Goal: Task Accomplishment & Management: Use online tool/utility

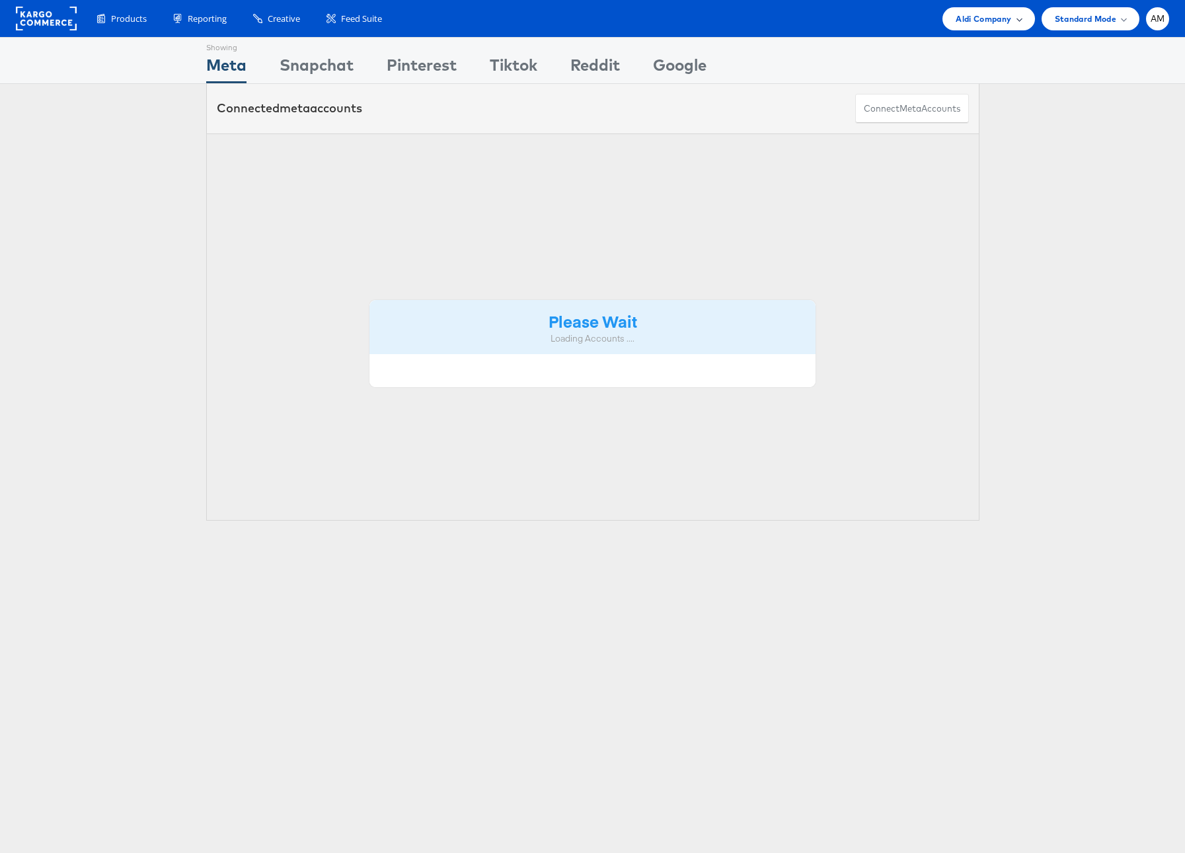
click at [983, 19] on span "Aldi Company" at bounding box center [983, 19] width 56 height 14
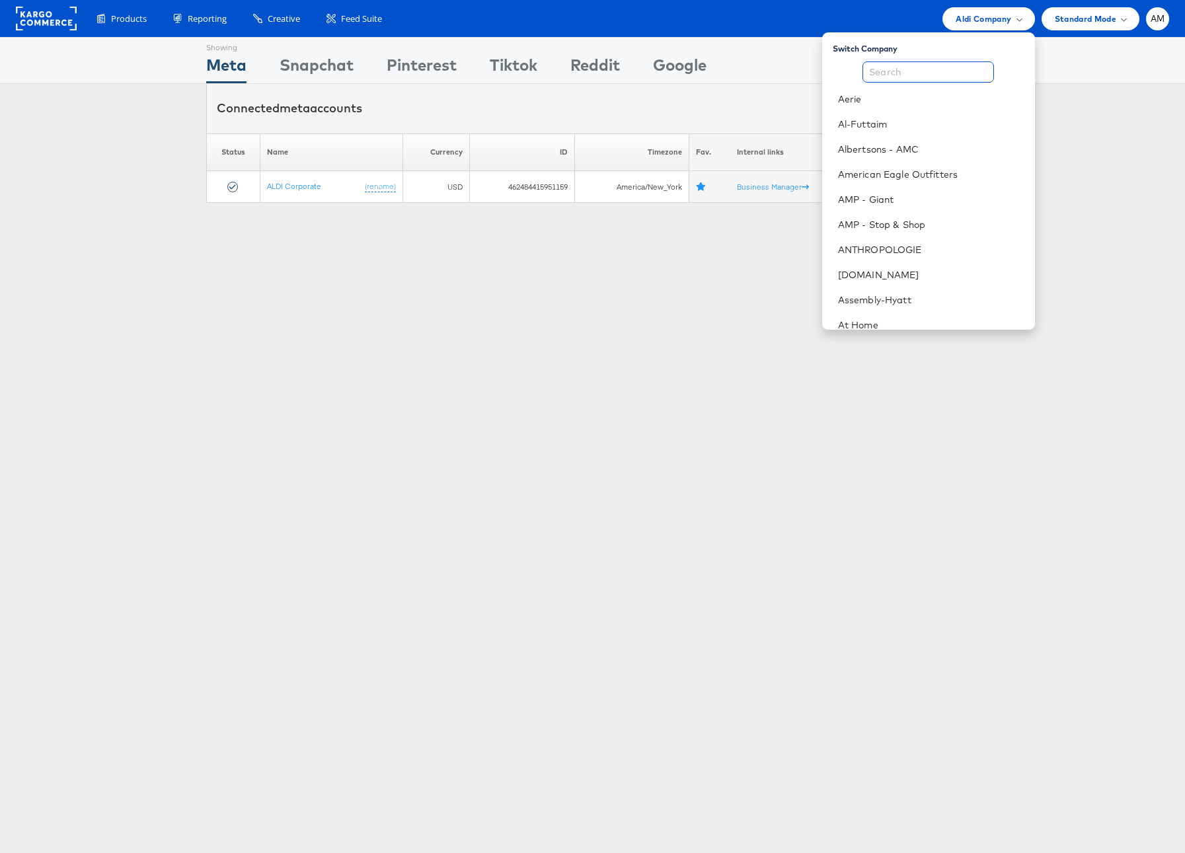
click at [901, 75] on input "text" at bounding box center [927, 71] width 131 height 21
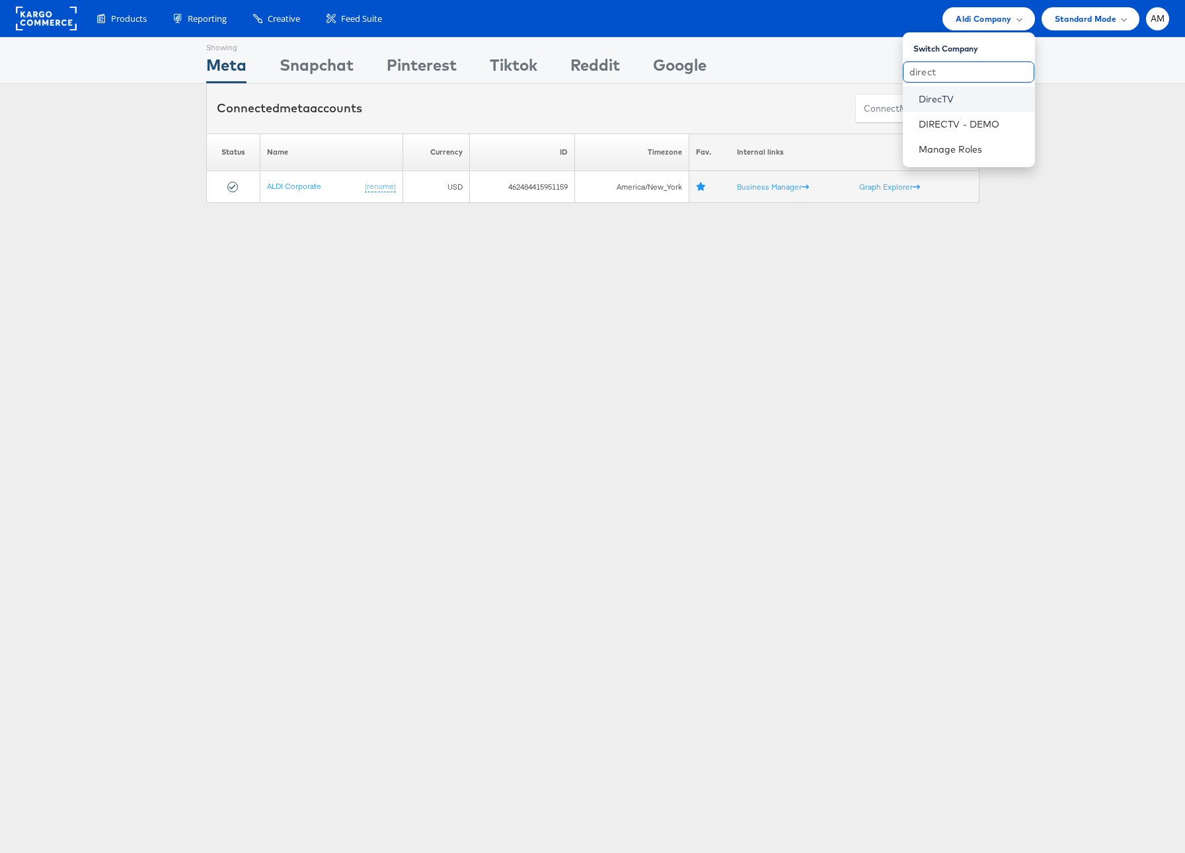
type input "direct"
click at [926, 98] on link "DirecTV" at bounding box center [971, 99] width 106 height 13
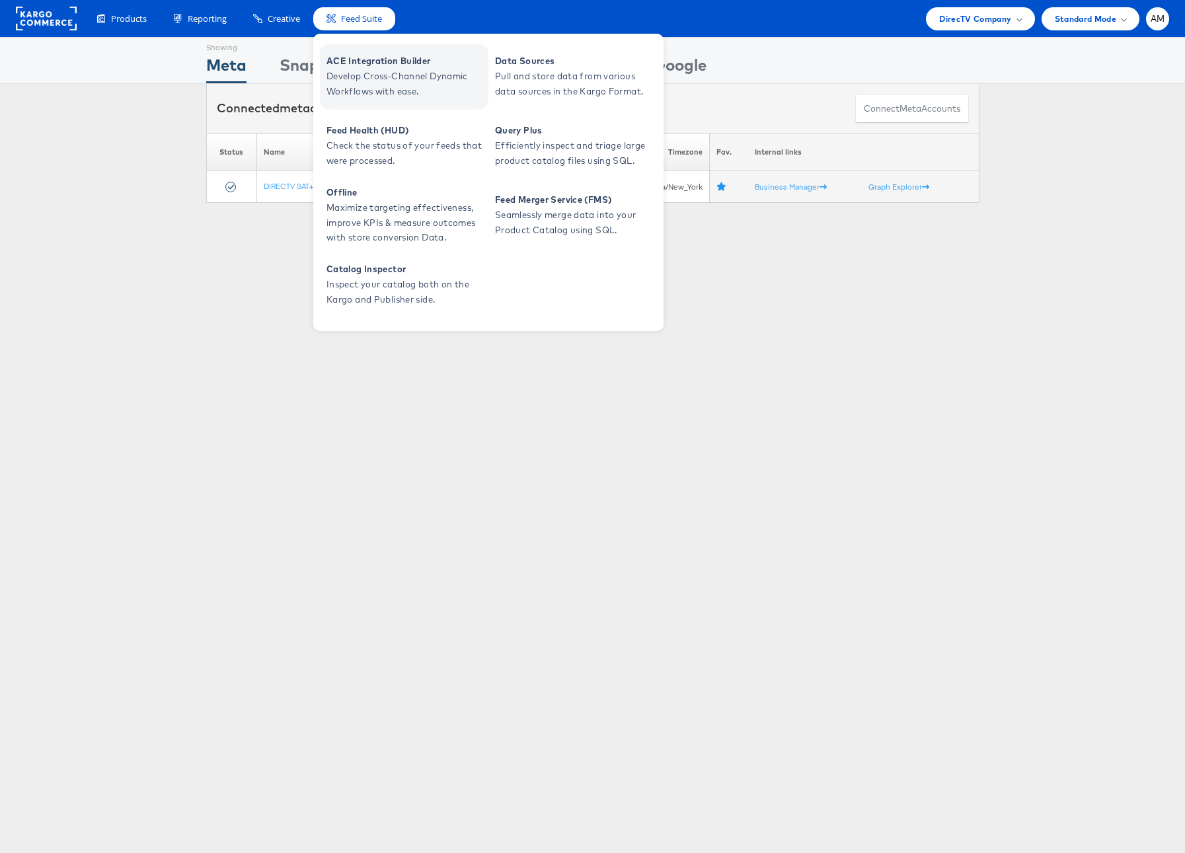
click at [354, 68] on span "ACE Integration Builder" at bounding box center [405, 61] width 159 height 15
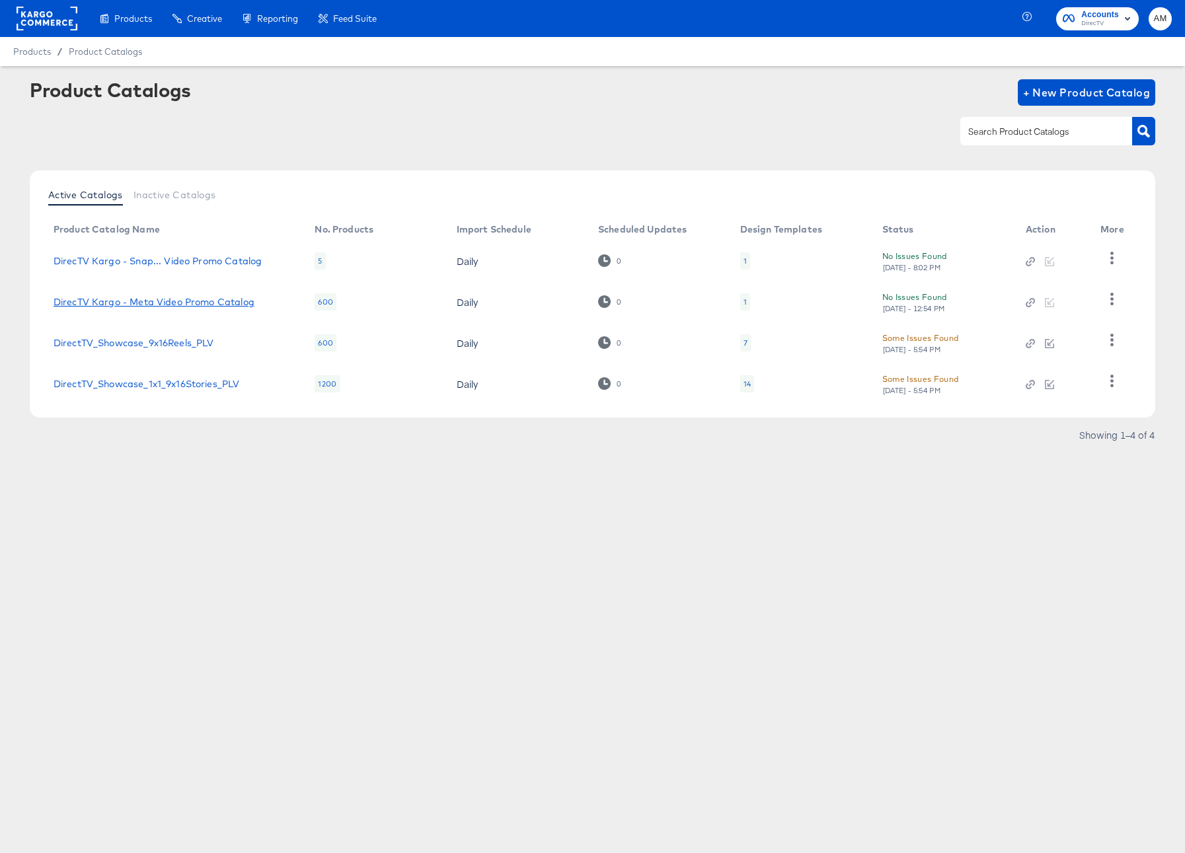
click at [232, 302] on link "DirecTV Kargo - Meta Video Promo Catalog" at bounding box center [154, 302] width 201 height 11
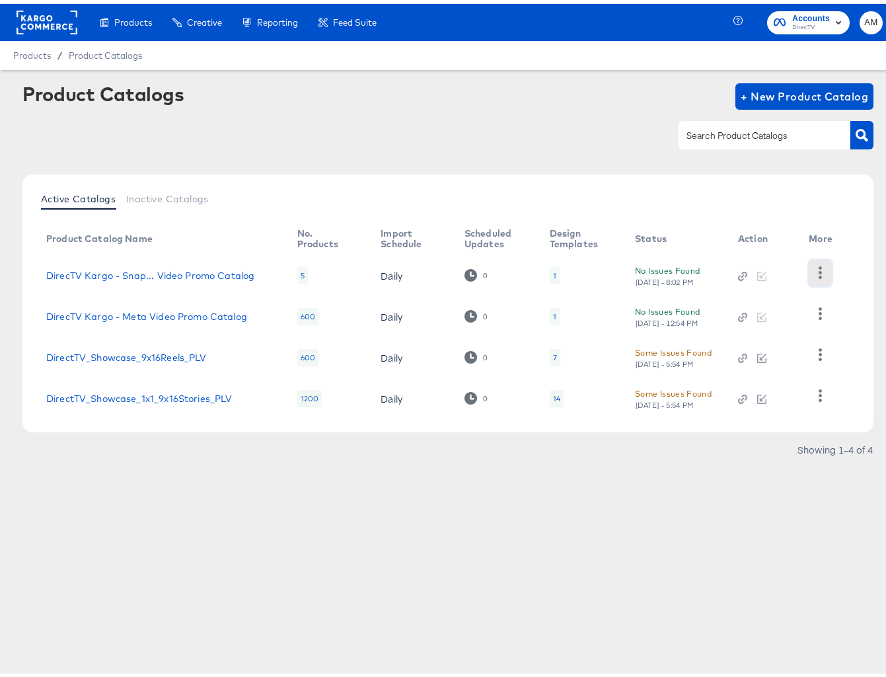
click at [822, 270] on icon "button" at bounding box center [820, 268] width 13 height 13
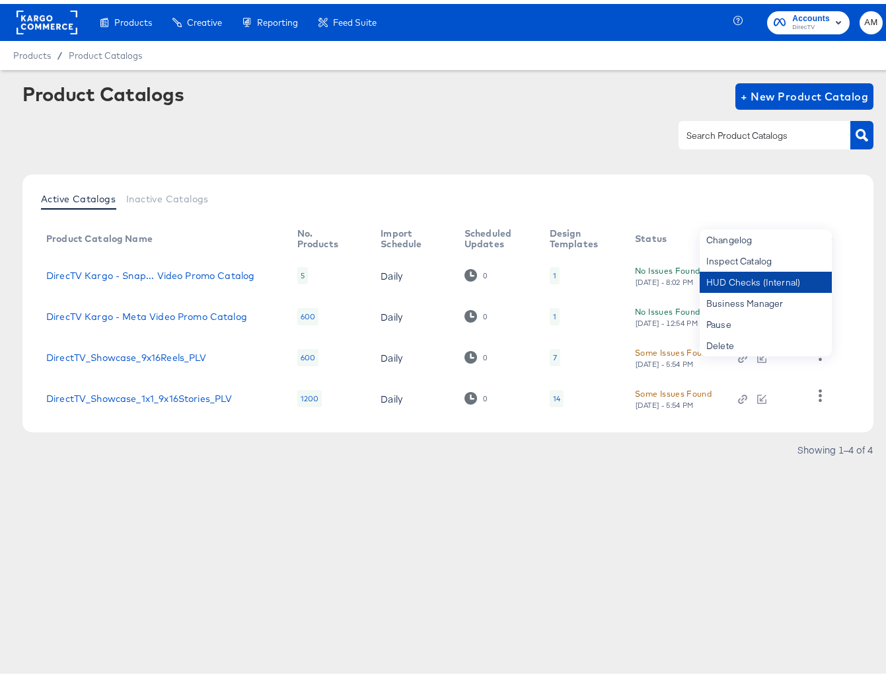
click at [768, 280] on div "HUD Checks (Internal)" at bounding box center [766, 278] width 132 height 21
click at [866, 292] on article "Product Catalogs + New Product Catalog Active Catalogs Inactive Catalogs Produc…" at bounding box center [448, 284] width 896 height 436
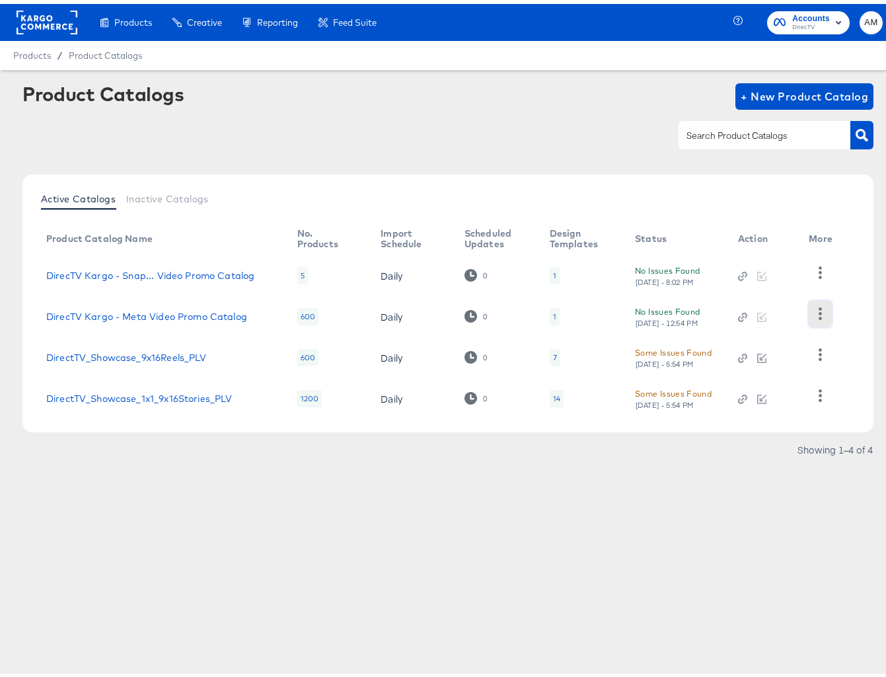
click at [821, 305] on icon "button" at bounding box center [820, 309] width 3 height 13
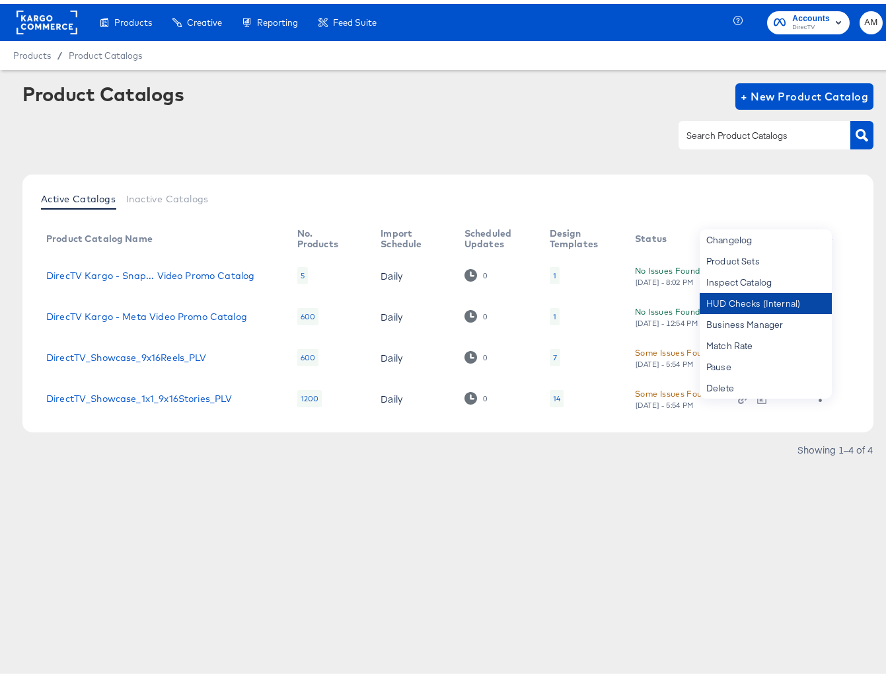
click at [789, 301] on div "HUD Checks (Internal)" at bounding box center [766, 299] width 132 height 21
click at [677, 196] on div "Active Catalogs Inactive Catalogs" at bounding box center [448, 196] width 825 height 25
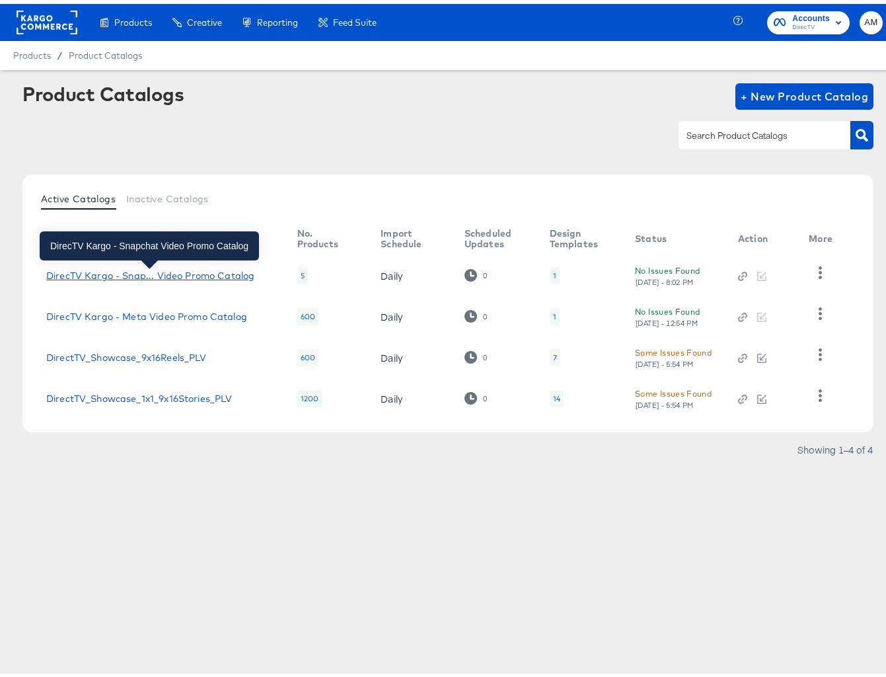
click at [160, 276] on div "DirecTV Kargo - Snap... Video Promo Catalog" at bounding box center [150, 271] width 208 height 11
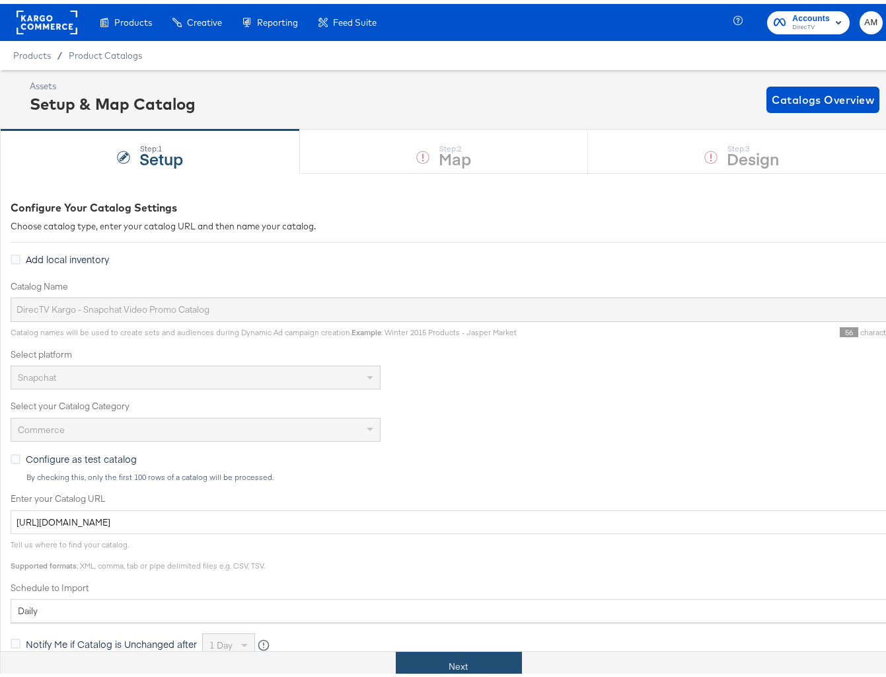
click at [413, 656] on button "Next" at bounding box center [459, 663] width 126 height 30
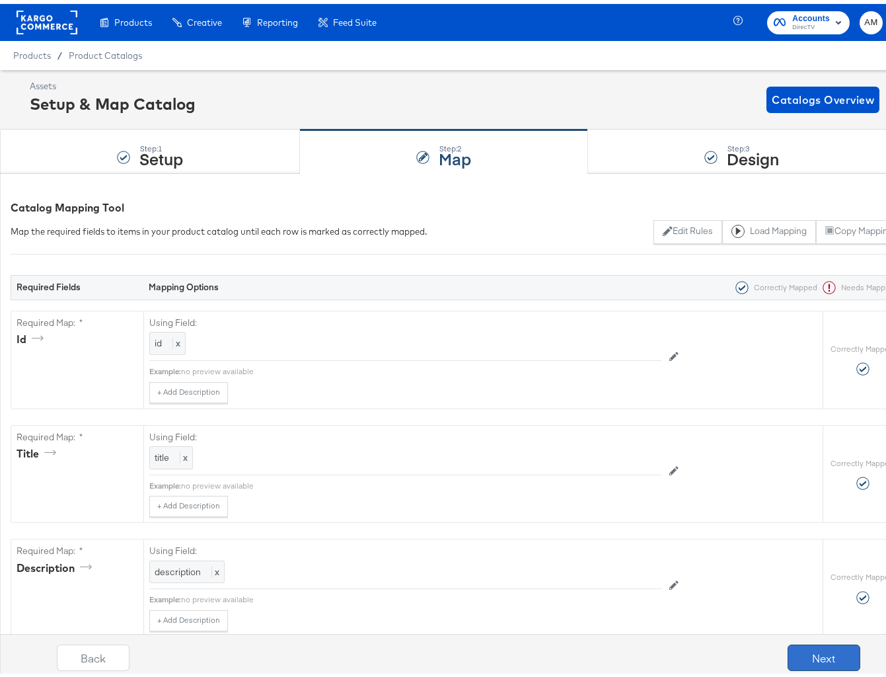
click at [813, 646] on button "Next" at bounding box center [824, 653] width 73 height 26
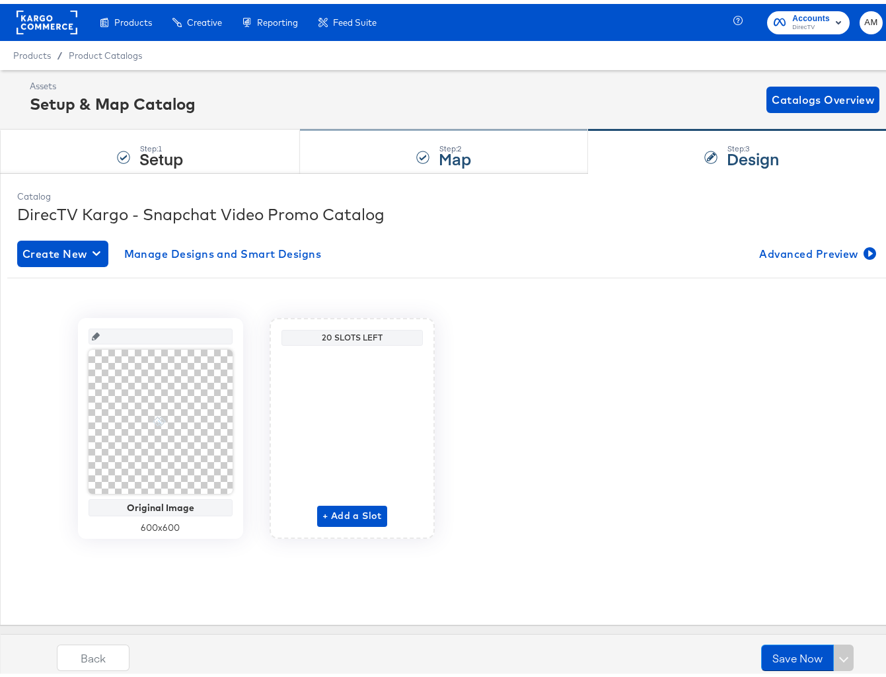
click at [379, 140] on div "Step: 2 Map" at bounding box center [444, 148] width 288 height 44
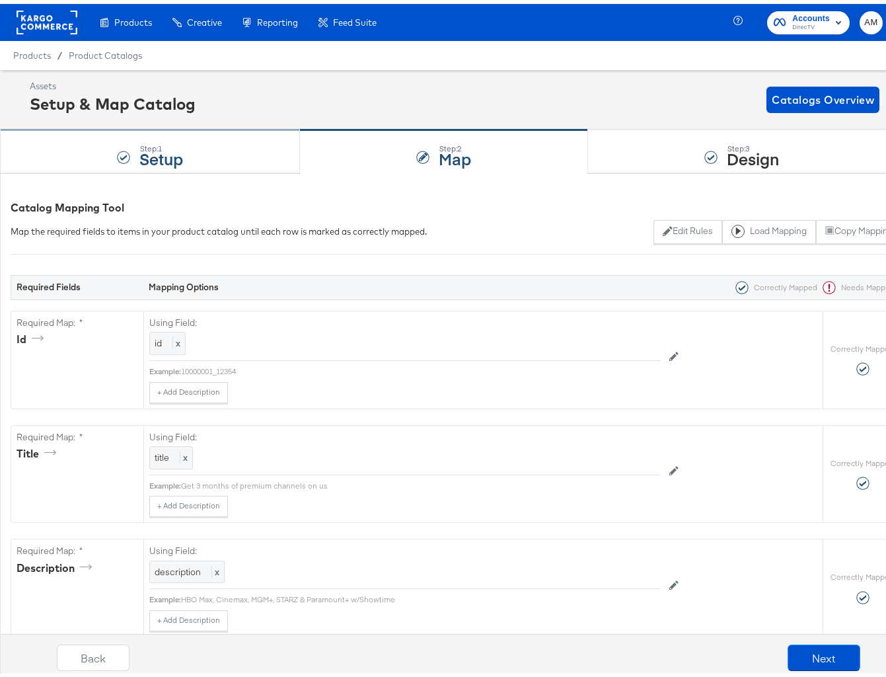
click at [89, 159] on div "Step: 1 Setup" at bounding box center [150, 148] width 300 height 44
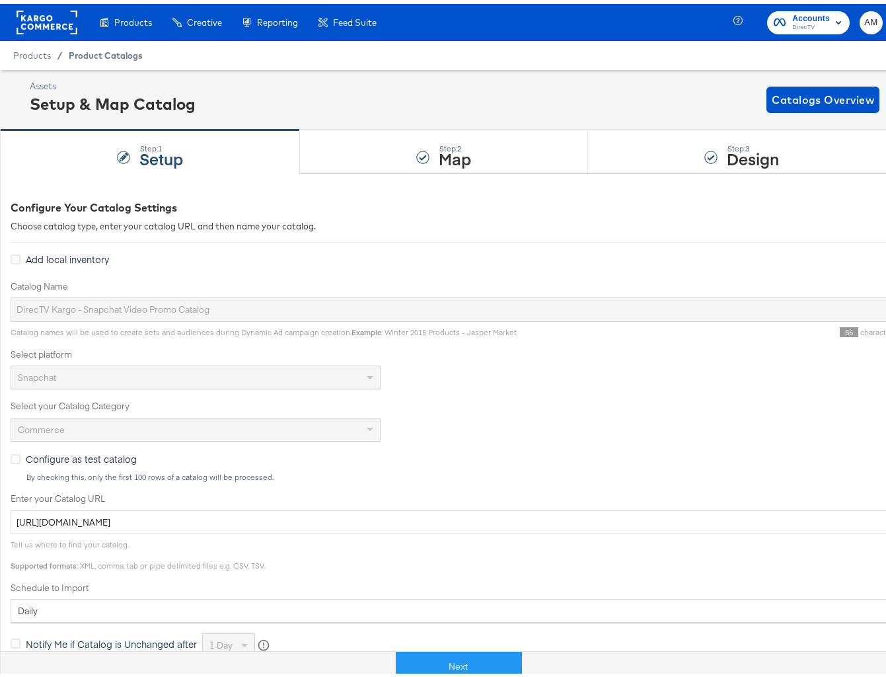
click at [96, 52] on span "Product Catalogs" at bounding box center [106, 51] width 74 height 11
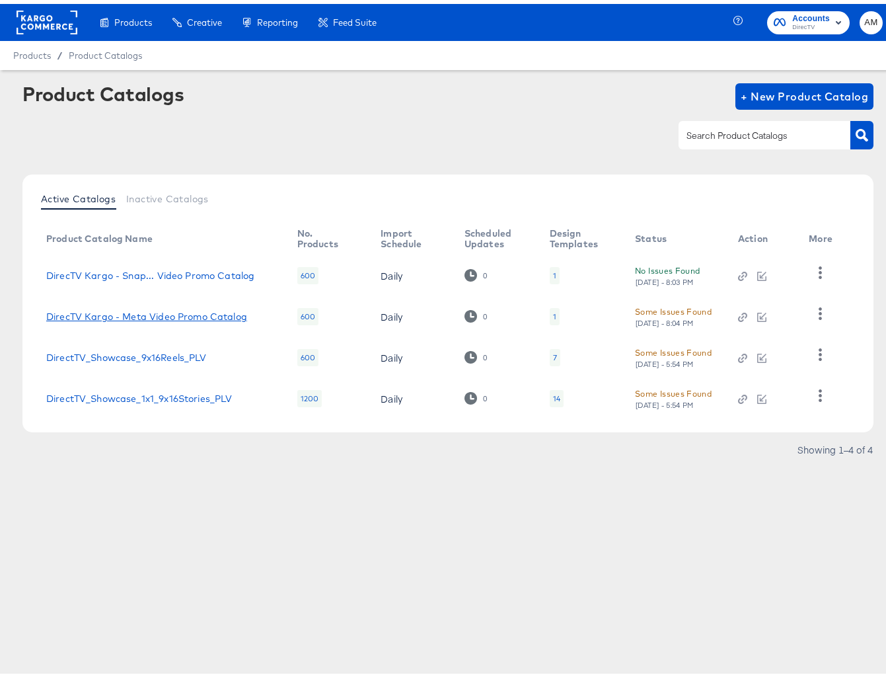
click at [227, 311] on link "DirecTV Kargo - Meta Video Promo Catalog" at bounding box center [146, 312] width 201 height 11
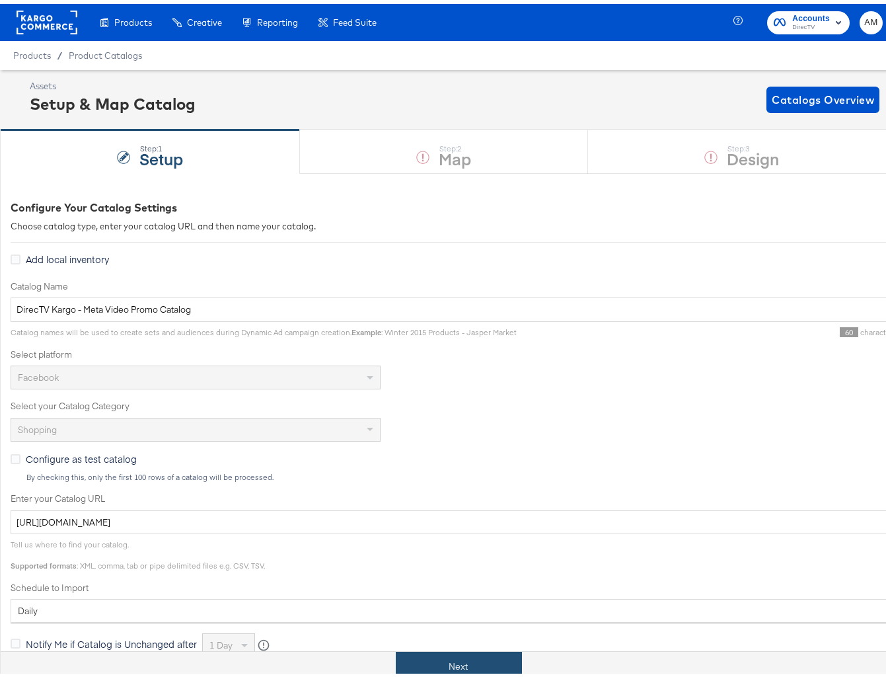
click at [482, 656] on button "Next" at bounding box center [459, 663] width 126 height 30
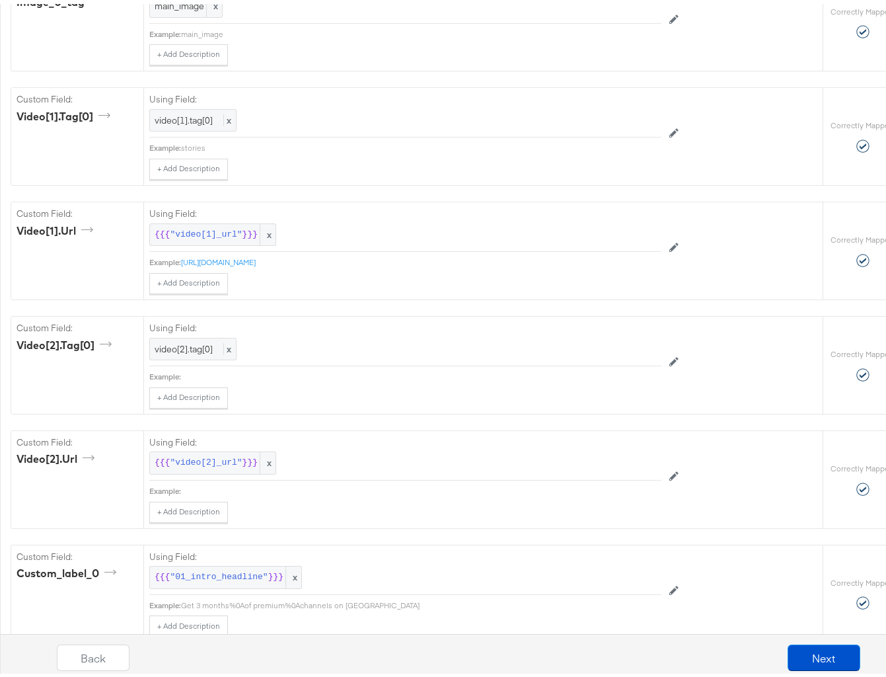
scroll to position [1927, 0]
